Goal: Task Accomplishment & Management: Complete application form

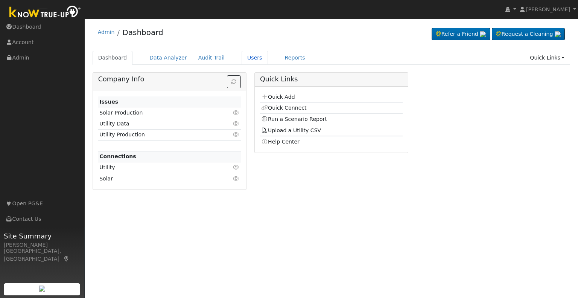
click at [243, 59] on link "Users" at bounding box center [255, 58] width 26 height 14
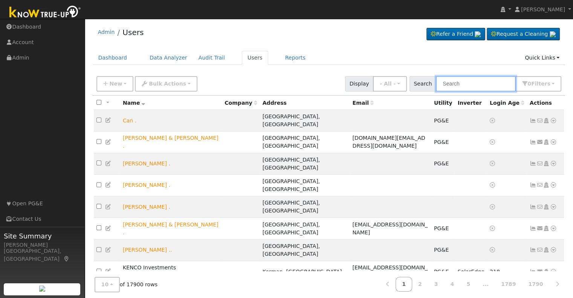
click at [453, 83] on input "text" at bounding box center [476, 83] width 80 height 15
click at [556, 57] on link "Quick Links" at bounding box center [542, 58] width 46 height 14
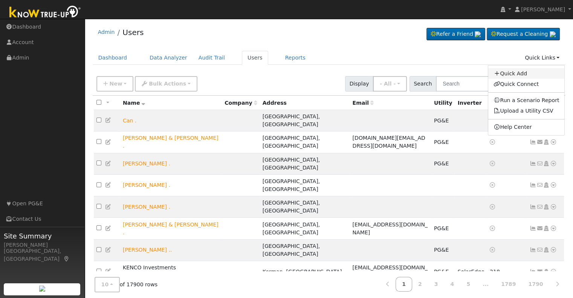
click at [518, 72] on link "Quick Add" at bounding box center [526, 73] width 76 height 11
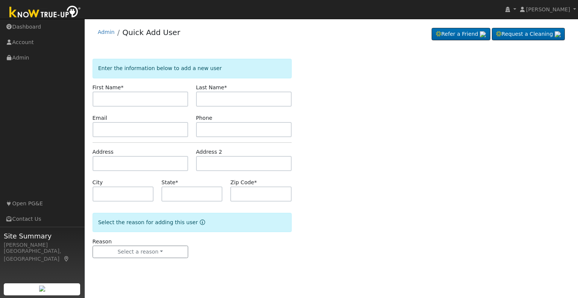
click at [420, 160] on div "Enter the information below to add a new user First Name * Last Name * Email Ph…" at bounding box center [332, 166] width 478 height 214
click at [316, 64] on div "Enter the information below to add a new user First Name * Last Name * Email Ph…" at bounding box center [332, 166] width 478 height 214
click at [131, 98] on input "text" at bounding box center [141, 98] width 96 height 15
type input "c"
type input "[PERSON_NAME]"
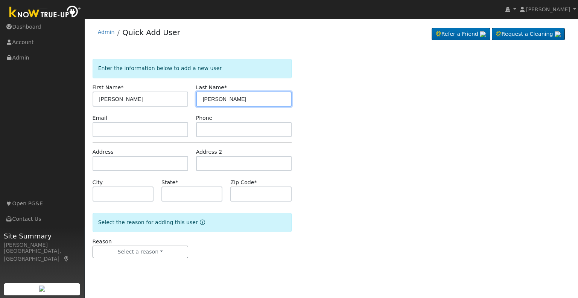
type input "[PERSON_NAME]"
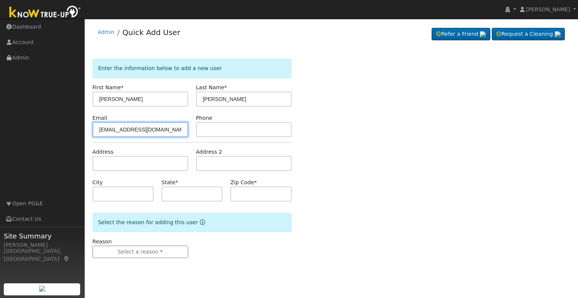
type input "[EMAIL_ADDRESS][DOMAIN_NAME]"
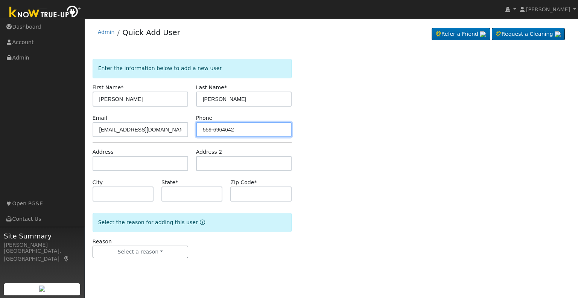
type input "559-6964642"
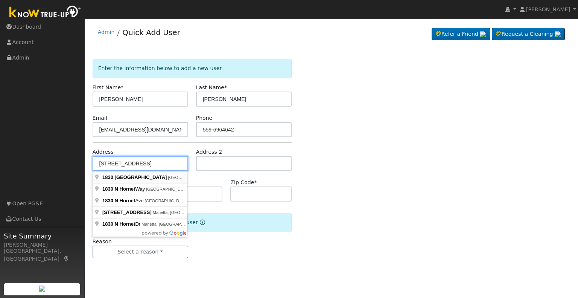
type input "1830 Hornet Avenue"
type input "Clovis"
type input "CA"
type input "93619"
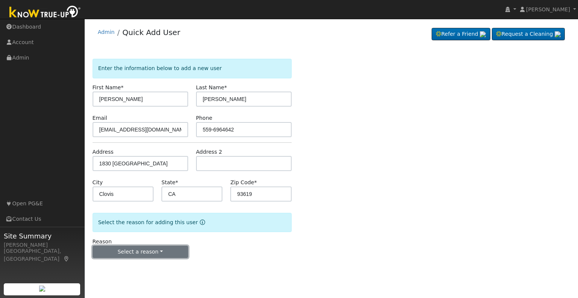
click at [160, 251] on button "Select a reason" at bounding box center [141, 251] width 96 height 13
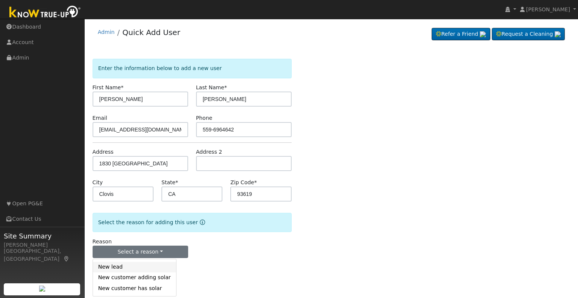
click at [138, 262] on link "New lead" at bounding box center [134, 267] width 83 height 11
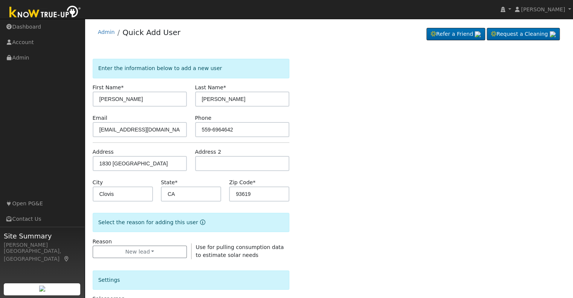
scroll to position [189, 0]
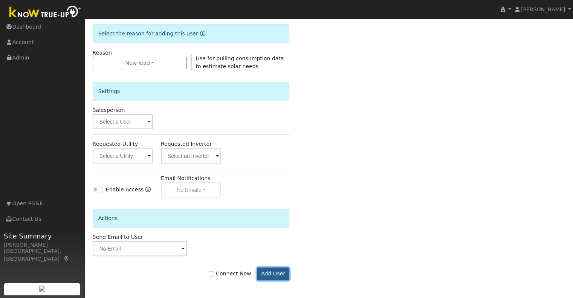
click at [274, 273] on button "Add User" at bounding box center [273, 273] width 33 height 13
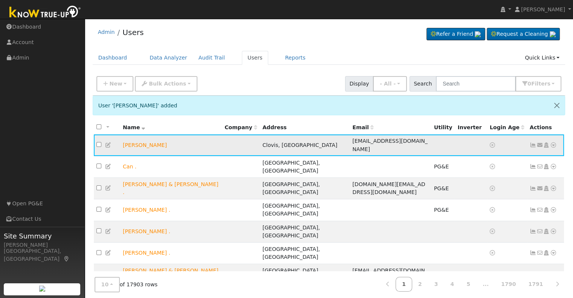
click at [550, 142] on icon at bounding box center [553, 144] width 7 height 5
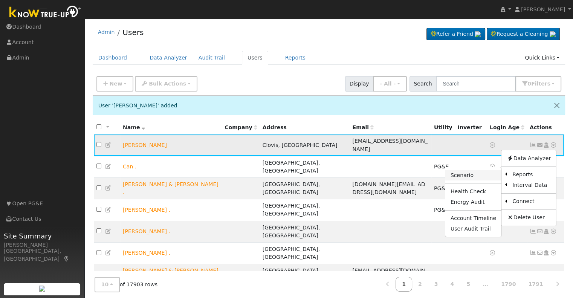
click at [469, 171] on link "Scenario" at bounding box center [473, 175] width 56 height 11
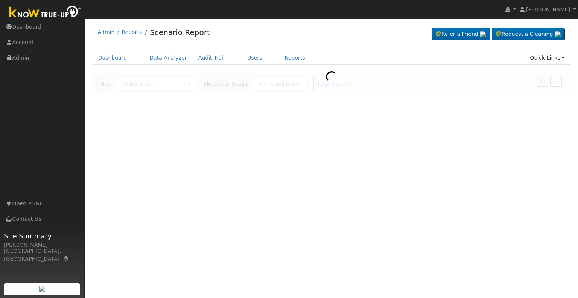
type input "Chad Hopper"
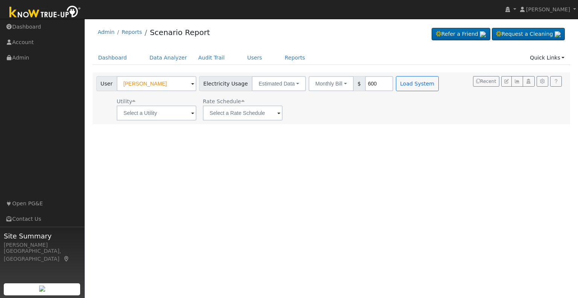
type input "600"
click at [191, 114] on span at bounding box center [192, 113] width 3 height 9
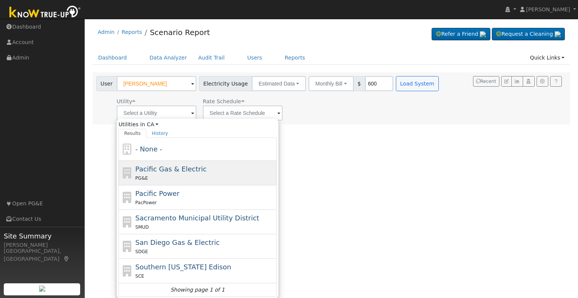
click at [178, 168] on span "Pacific Gas & Electric" at bounding box center [171, 169] width 71 height 8
type input "Pacific Gas & Electric"
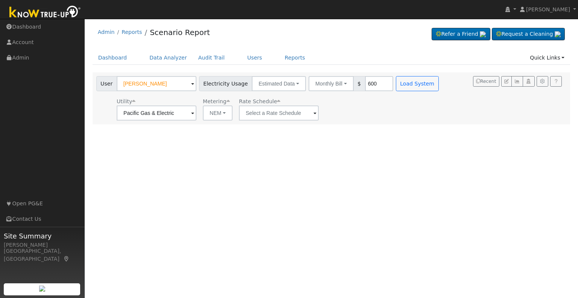
click at [314, 113] on span at bounding box center [315, 113] width 3 height 9
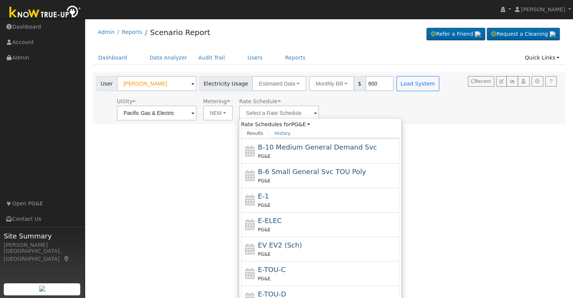
scroll to position [81, 0]
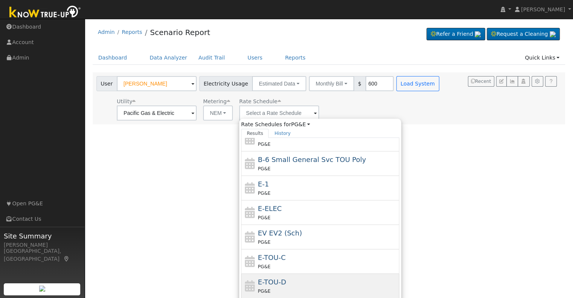
click at [290, 283] on div "E-TOU-D PG&E" at bounding box center [328, 286] width 140 height 18
type input "E-TOU-D"
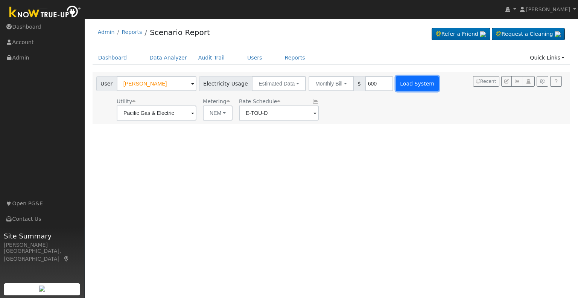
click at [409, 85] on button "Load System" at bounding box center [417, 83] width 43 height 15
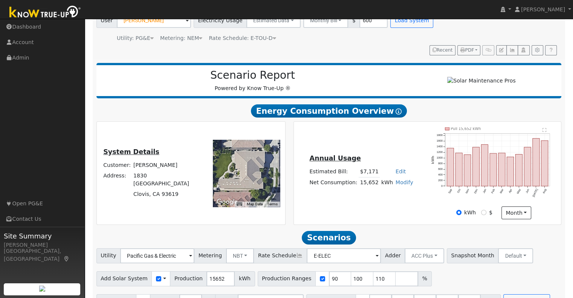
scroll to position [72, 0]
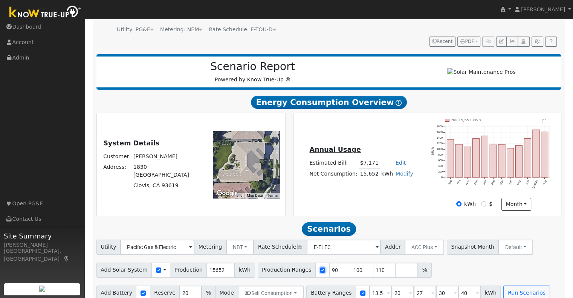
click at [320, 267] on input "checkbox" at bounding box center [322, 269] width 5 height 5
checkbox input "false"
click at [207, 262] on input "15652" at bounding box center [220, 269] width 28 height 15
type input "19128"
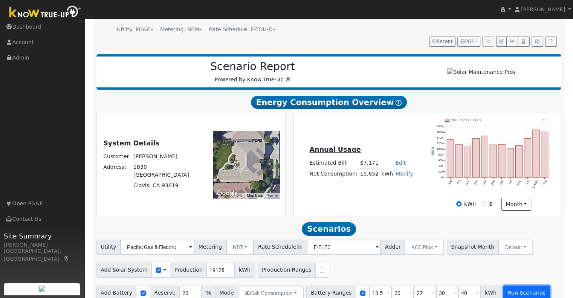
click at [515, 285] on button "Run Scenarios" at bounding box center [526, 292] width 46 height 15
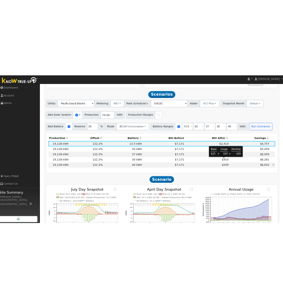
scroll to position [261, 0]
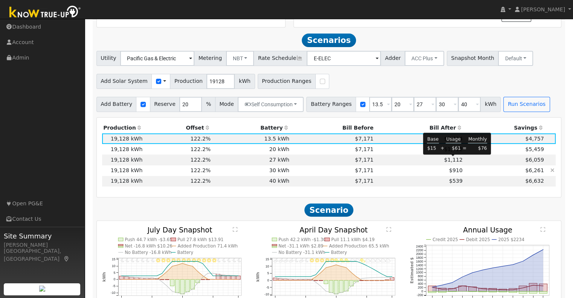
click at [451, 167] on span "$910" at bounding box center [456, 170] width 14 height 6
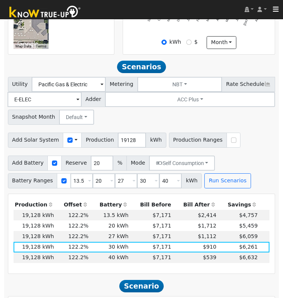
scroll to position [302, 0]
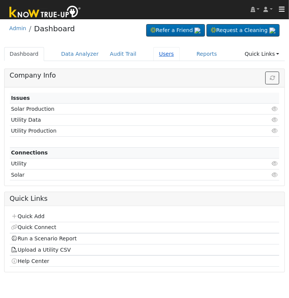
click at [153, 55] on link "Users" at bounding box center [166, 54] width 26 height 14
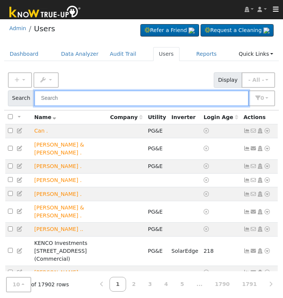
click at [163, 100] on input "text" at bounding box center [141, 97] width 215 height 15
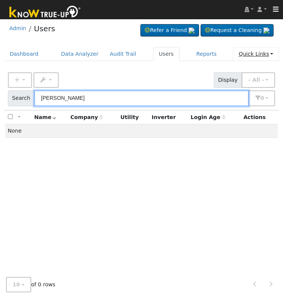
type input "larry paris"
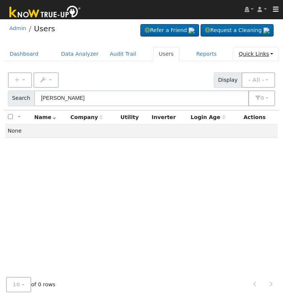
click at [270, 55] on link "Quick Links" at bounding box center [256, 54] width 46 height 14
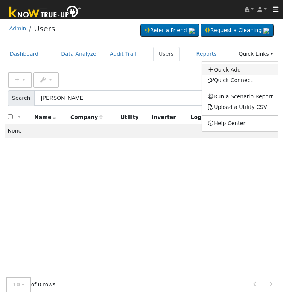
click at [241, 72] on link "Quick Add" at bounding box center [240, 69] width 76 height 11
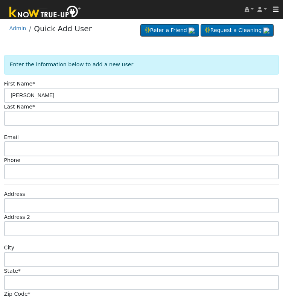
type input "Larry"
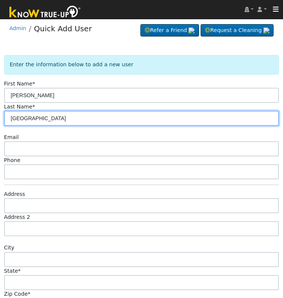
type input "Paris"
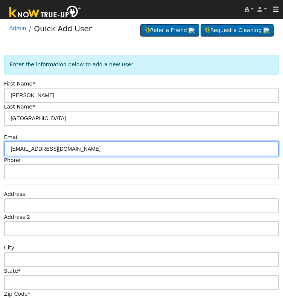
type input "[EMAIL_ADDRESS][DOMAIN_NAME]"
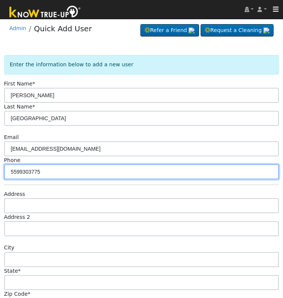
type input "5599303775"
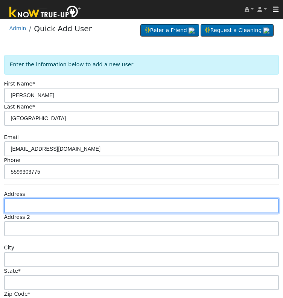
click at [38, 206] on input "text" at bounding box center [141, 205] width 275 height 15
type input "3250 Beachcomber Drive"
type input "Morro Bay"
type input "CA"
type input "93442"
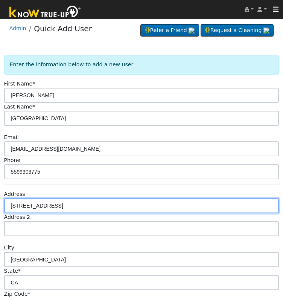
scroll to position [86, 0]
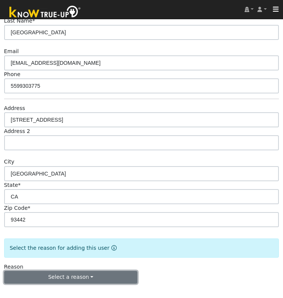
click at [99, 276] on button "Select a reason" at bounding box center [71, 277] width 134 height 13
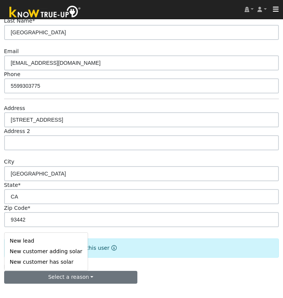
click at [47, 233] on div "New lead New customer adding solar New customer has solar" at bounding box center [46, 251] width 84 height 38
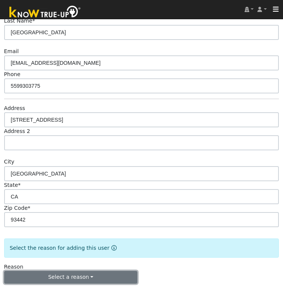
click at [90, 279] on button "Select a reason" at bounding box center [71, 277] width 134 height 13
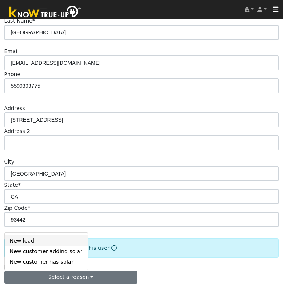
click at [57, 239] on link "New lead" at bounding box center [46, 240] width 83 height 11
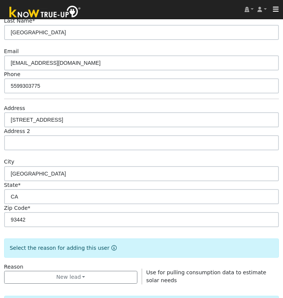
scroll to position [339, 0]
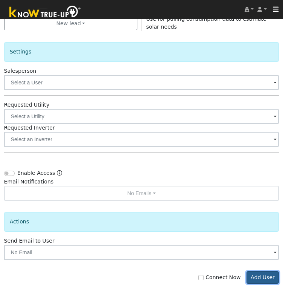
click at [267, 277] on button "Add User" at bounding box center [263, 277] width 33 height 13
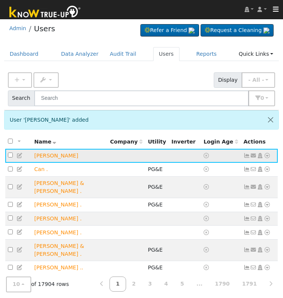
click at [267, 153] on icon at bounding box center [267, 155] width 7 height 5
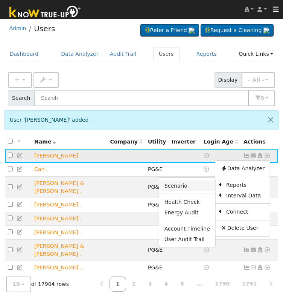
click at [194, 182] on link "Scenario" at bounding box center [187, 185] width 56 height 11
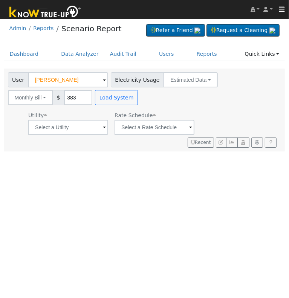
click at [103, 125] on span at bounding box center [104, 127] width 3 height 9
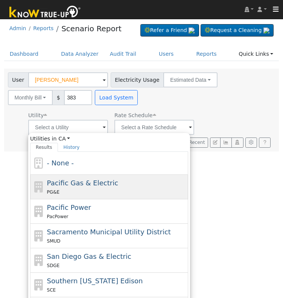
click at [90, 187] on div "Pacific Gas & Electric PG&E" at bounding box center [117, 187] width 140 height 18
type input "Pacific Gas & Electric"
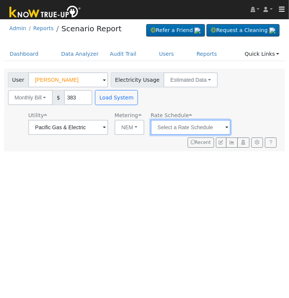
click at [223, 128] on input "text" at bounding box center [191, 127] width 80 height 15
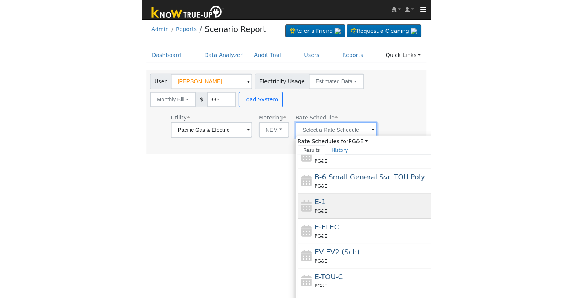
scroll to position [79, 0]
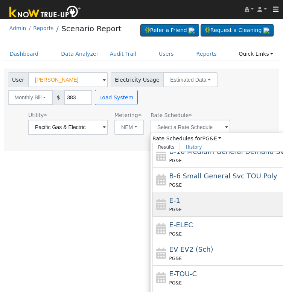
click at [210, 201] on div "E-1 PG&E" at bounding box center [239, 204] width 140 height 18
type input "E-1"
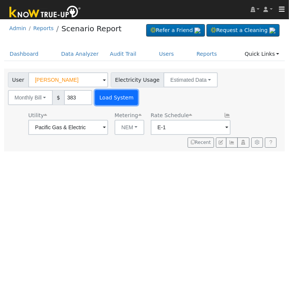
click at [119, 98] on button "Load System" at bounding box center [116, 97] width 43 height 15
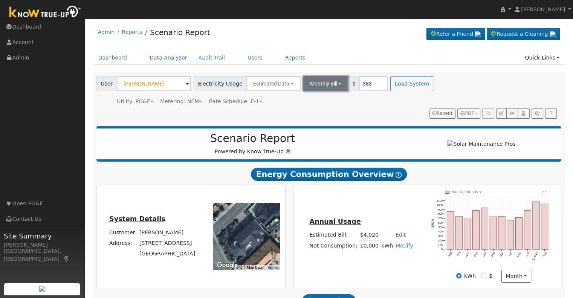
click at [288, 82] on button "Monthly Bill" at bounding box center [325, 83] width 45 height 15
click at [288, 96] on link "Annual Consumption" at bounding box center [315, 100] width 66 height 11
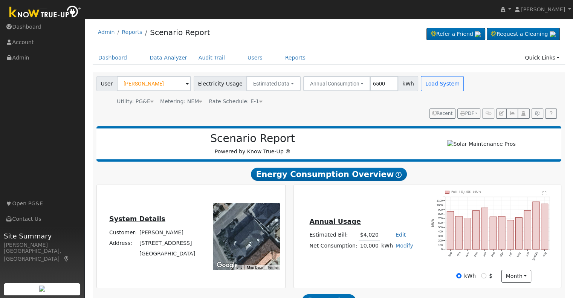
type input "6500"
click at [288, 263] on div "Annual Usage Estimated Bill: $4,020 Edit Estimated Bill $ Annual Net Consumptio…" at bounding box center [427, 237] width 265 height 92
click at [288, 88] on button "Load System" at bounding box center [442, 83] width 43 height 15
click at [168, 175] on h2 "Energy Consumption Overview Show Help" at bounding box center [328, 174] width 465 height 14
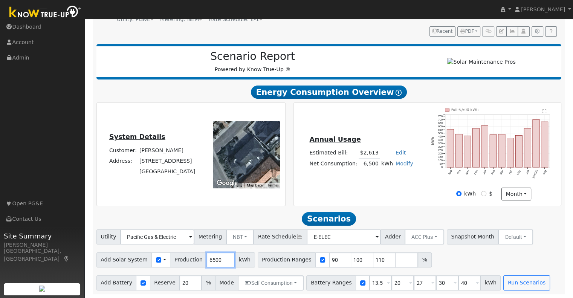
click at [206, 260] on input "6500" at bounding box center [220, 259] width 28 height 15
type input "8600"
click at [288, 259] on input "checkbox" at bounding box center [322, 259] width 5 height 5
checkbox input "false"
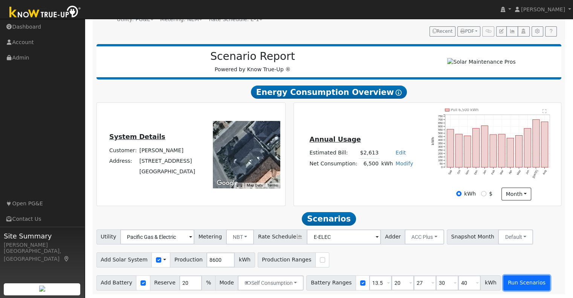
click at [288, 284] on button "Run Scenarios" at bounding box center [526, 282] width 46 height 15
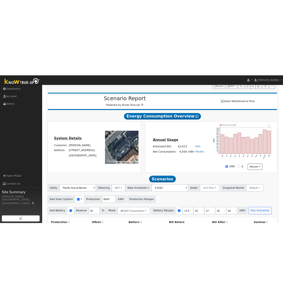
scroll to position [0, 0]
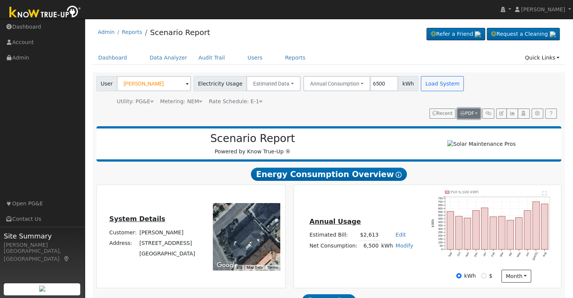
click at [288, 112] on button "PDF" at bounding box center [468, 113] width 23 height 11
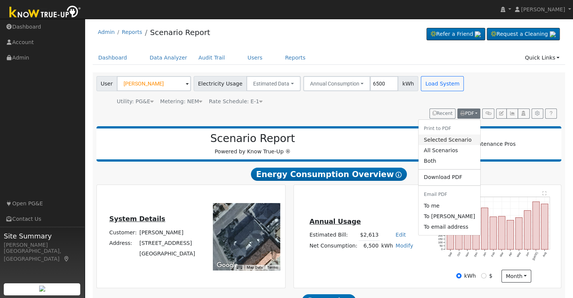
click at [288, 140] on link "Selected Scenario" at bounding box center [449, 139] width 62 height 11
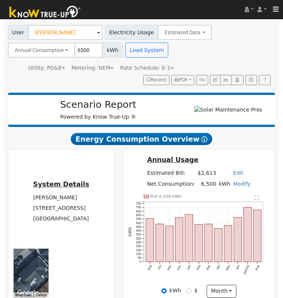
scroll to position [48, 0]
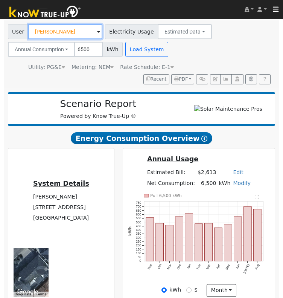
click at [56, 30] on input "Larry Paris" at bounding box center [65, 31] width 74 height 15
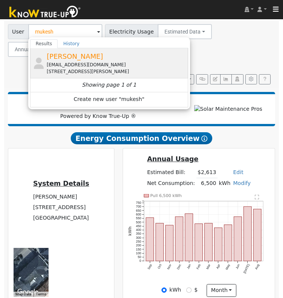
click at [69, 56] on span "Mukesh Advani" at bounding box center [75, 56] width 56 height 8
type input "Mukesh Advani"
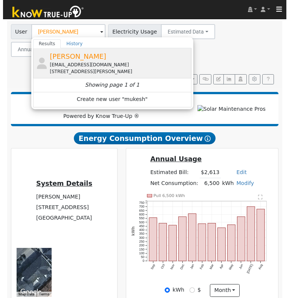
scroll to position [0, 0]
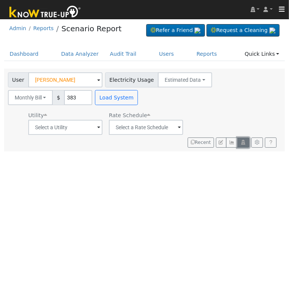
click at [244, 140] on icon "button" at bounding box center [243, 142] width 6 height 5
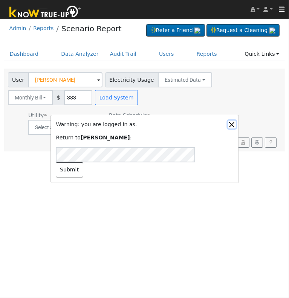
click at [232, 128] on button "Close" at bounding box center [232, 124] width 8 height 8
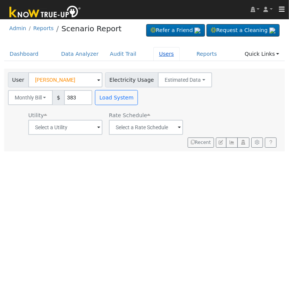
click at [155, 53] on link "Users" at bounding box center [166, 54] width 26 height 14
